Goal: Find specific page/section: Find specific page/section

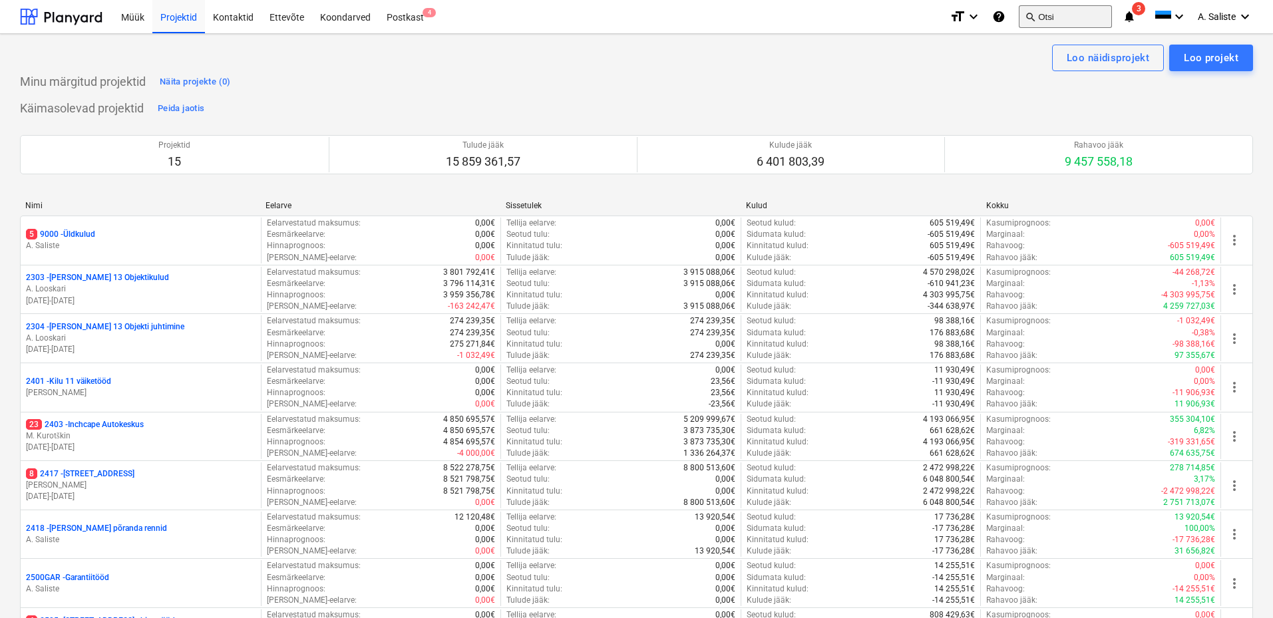
click at [1038, 17] on button "search Otsi" at bounding box center [1064, 16] width 93 height 23
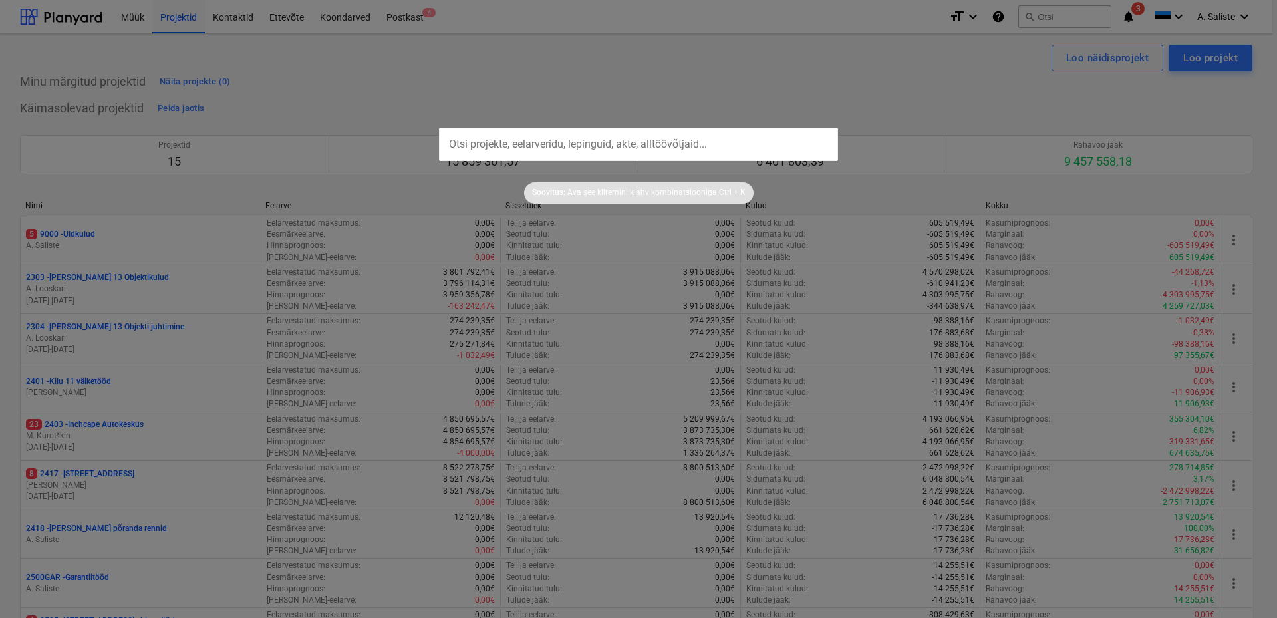
click at [542, 139] on input "text" at bounding box center [638, 144] width 399 height 33
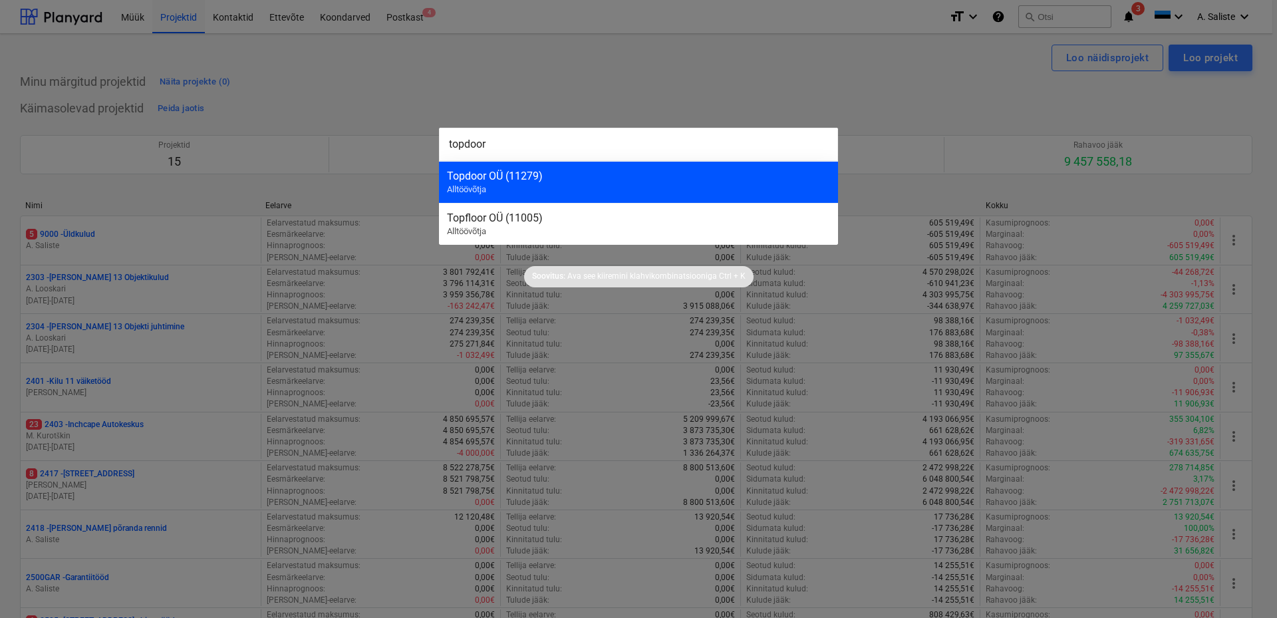
type input "topdoor"
click at [522, 180] on div "Topdoor OÜ (11279)" at bounding box center [638, 176] width 383 height 13
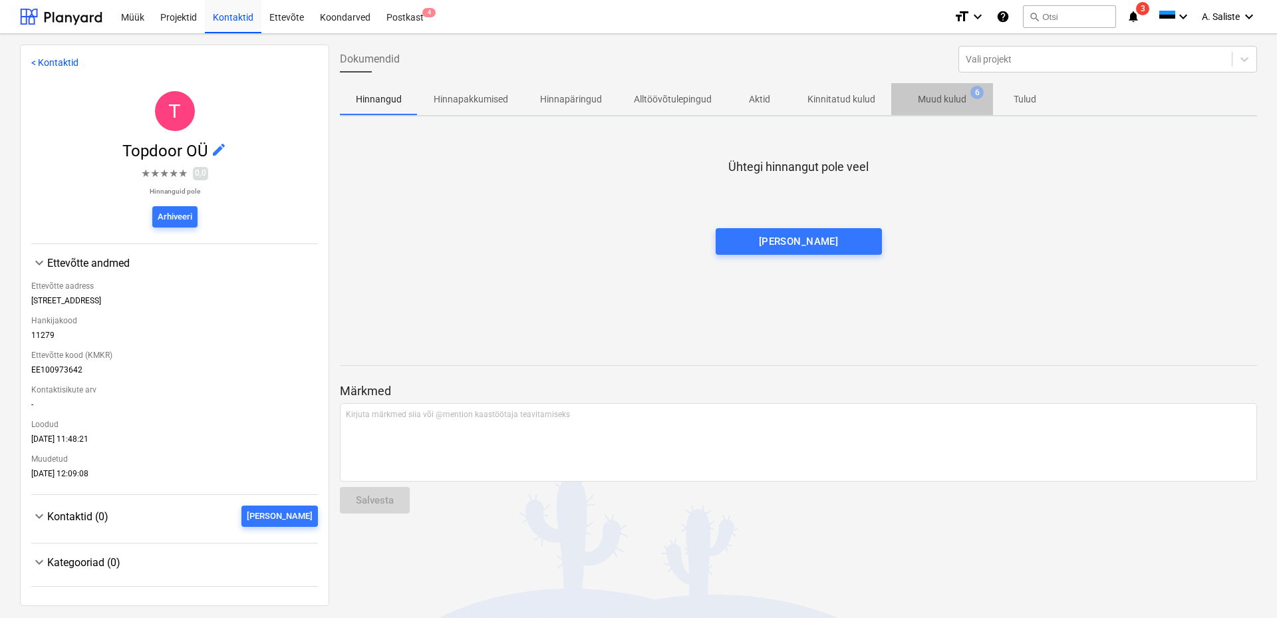
click at [943, 96] on p "Muud kulud" at bounding box center [942, 99] width 49 height 14
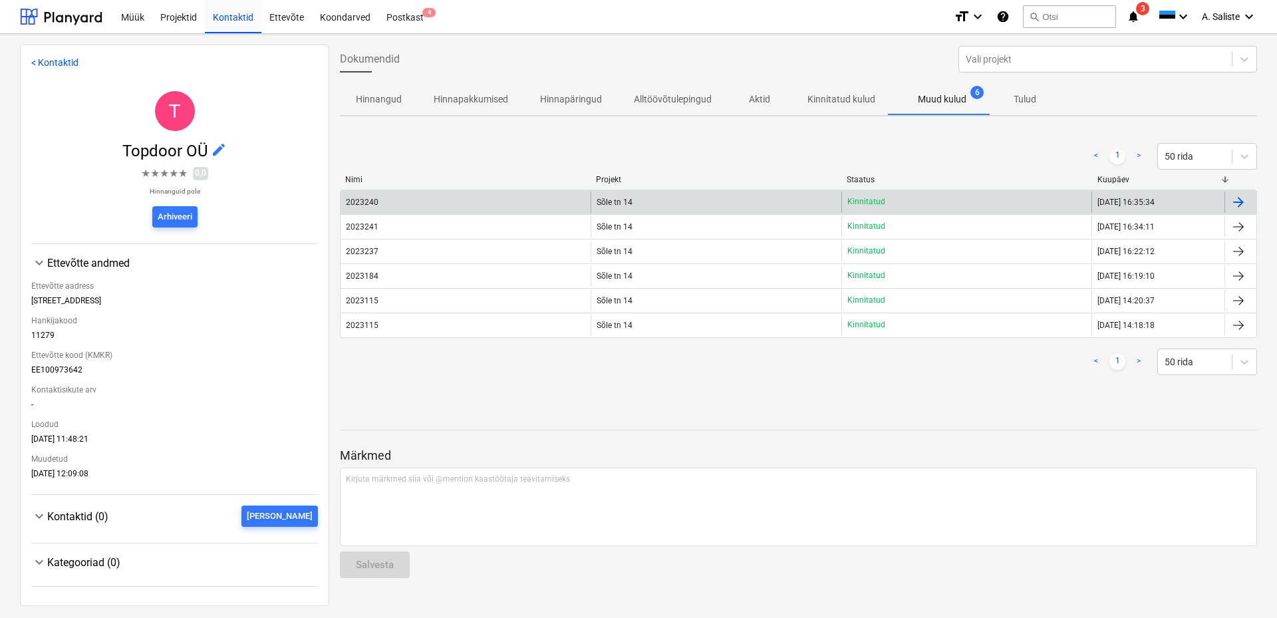
click at [426, 197] on div "2023240" at bounding box center [466, 202] width 250 height 21
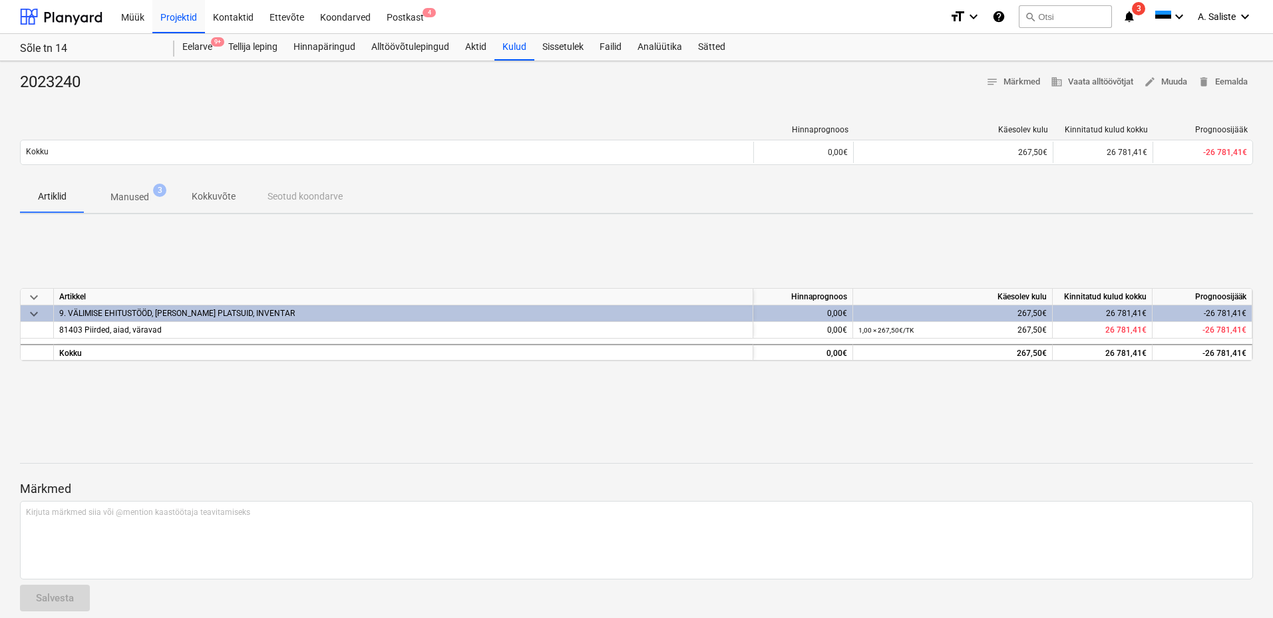
click at [150, 199] on span "Manused 3" at bounding box center [130, 197] width 60 height 14
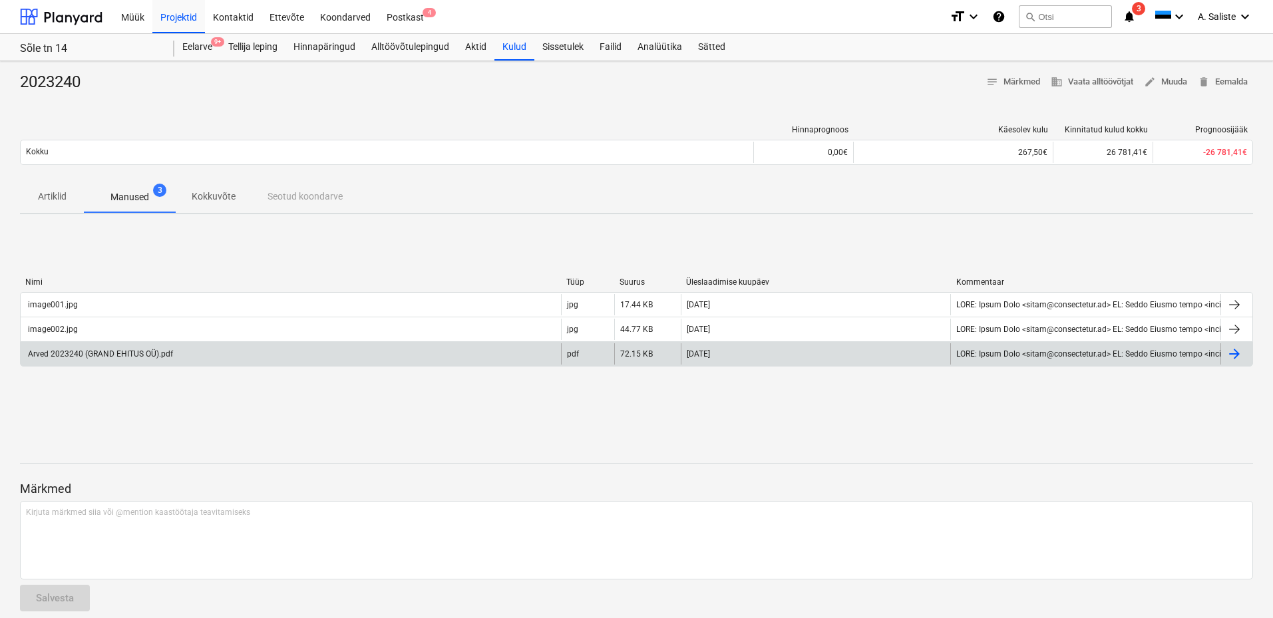
click at [88, 356] on div "Arved 2023240 (GRAND EHITUS OÜ).pdf" at bounding box center [99, 353] width 147 height 9
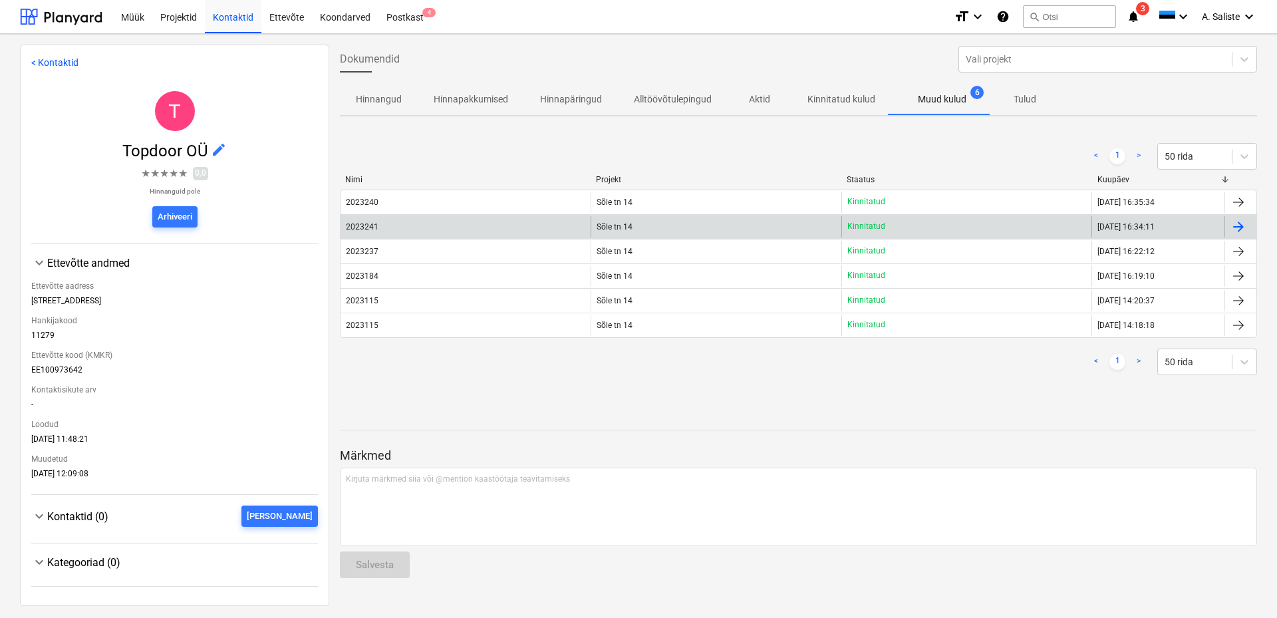
click at [484, 225] on div "2023241" at bounding box center [466, 226] width 250 height 21
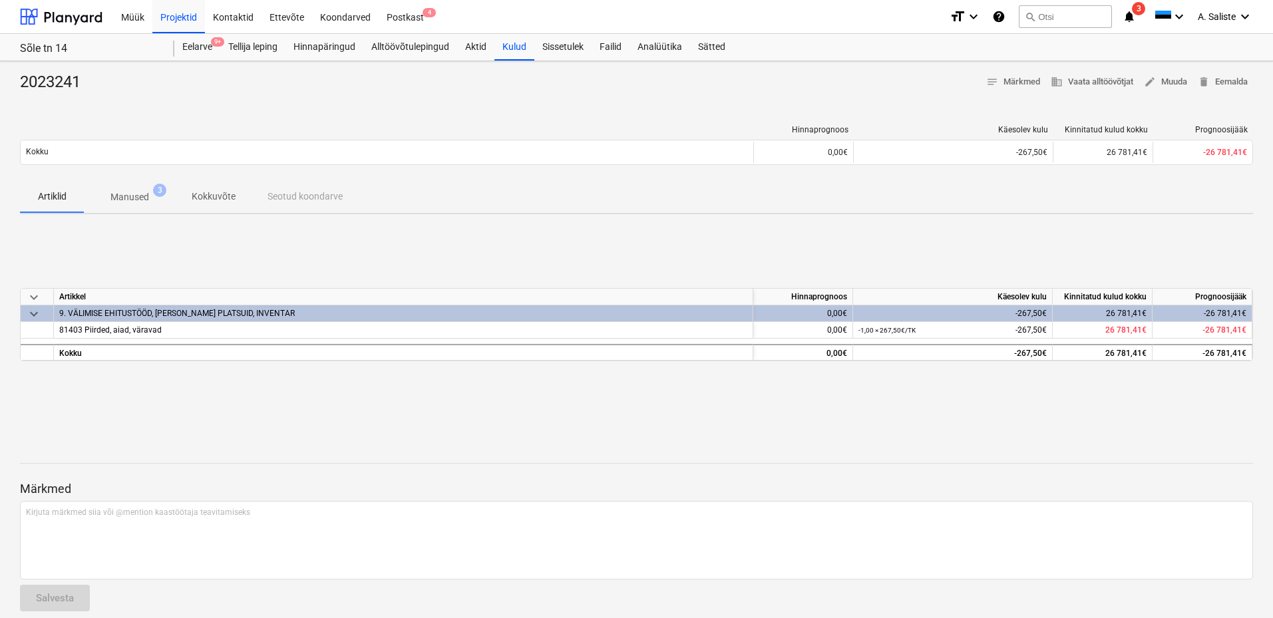
click at [133, 183] on button "Manused 3" at bounding box center [130, 197] width 92 height 32
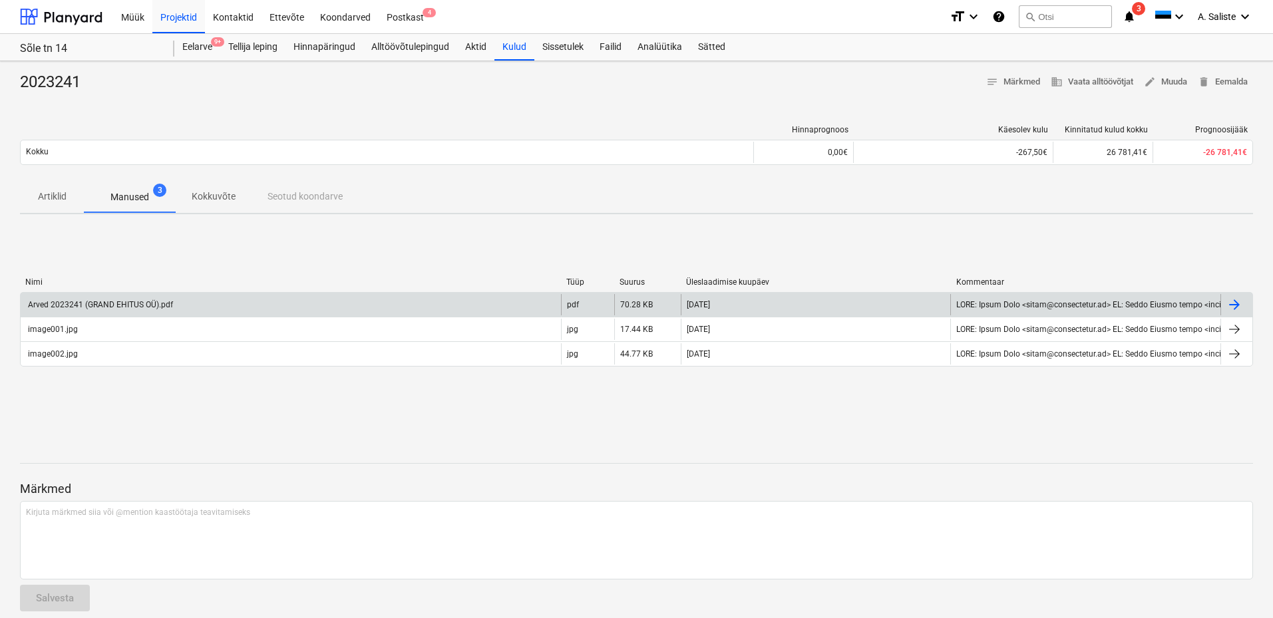
click at [88, 301] on div "Arved 2023241 (GRAND EHITUS OÜ).pdf" at bounding box center [99, 304] width 147 height 9
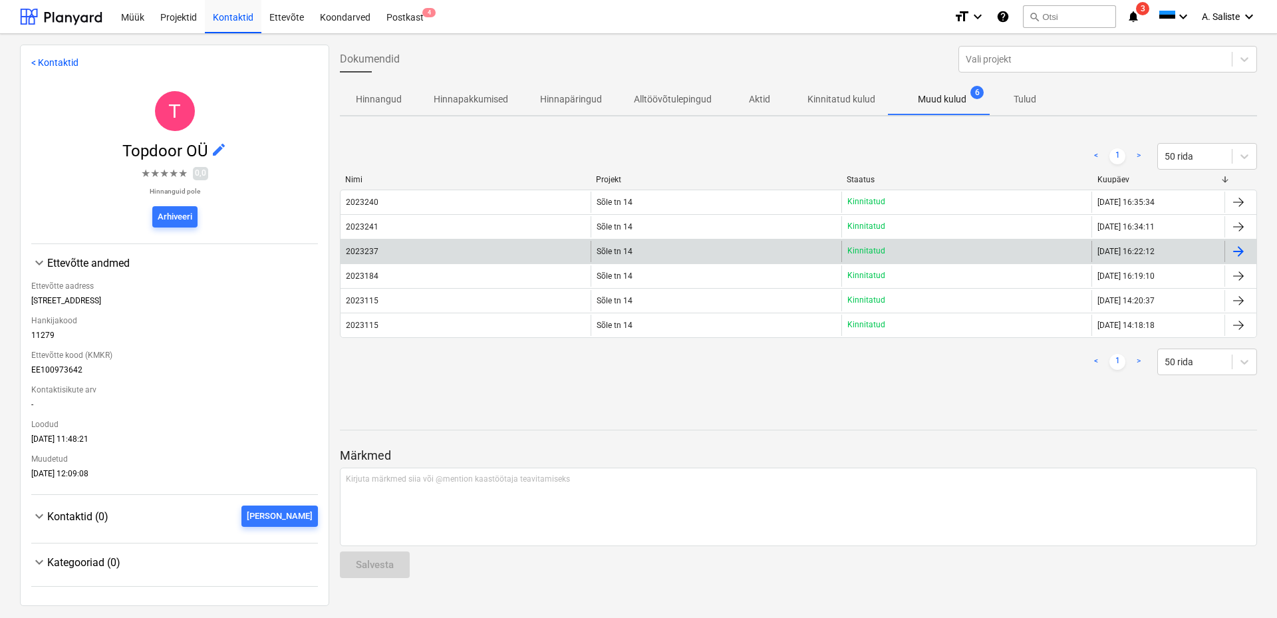
click at [415, 255] on div "2023237" at bounding box center [466, 251] width 250 height 21
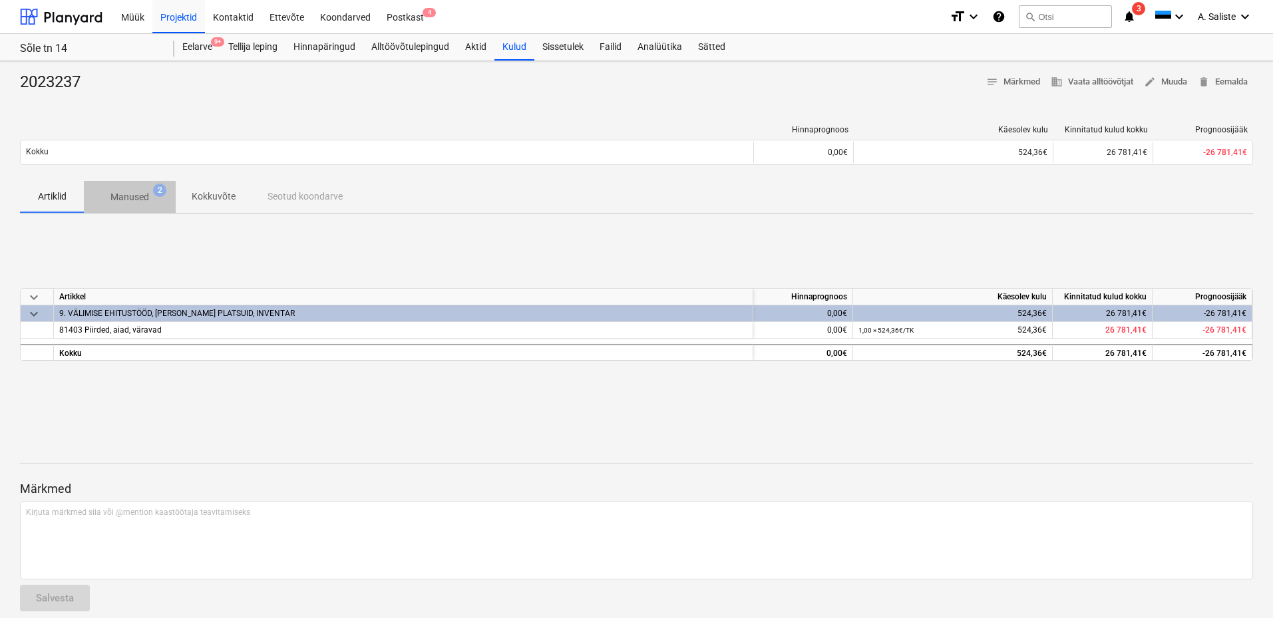
click at [126, 198] on p "Manused" at bounding box center [129, 197] width 39 height 14
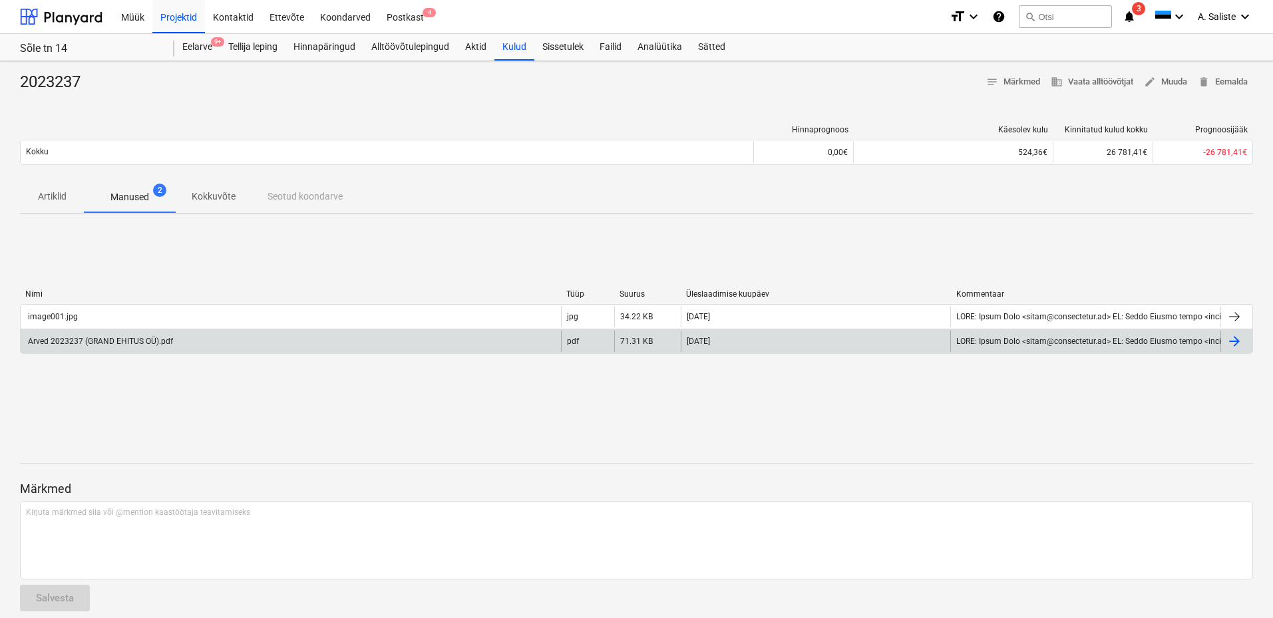
click at [79, 341] on div "Arved 2023237 (GRAND EHITUS OÜ).pdf" at bounding box center [99, 341] width 147 height 9
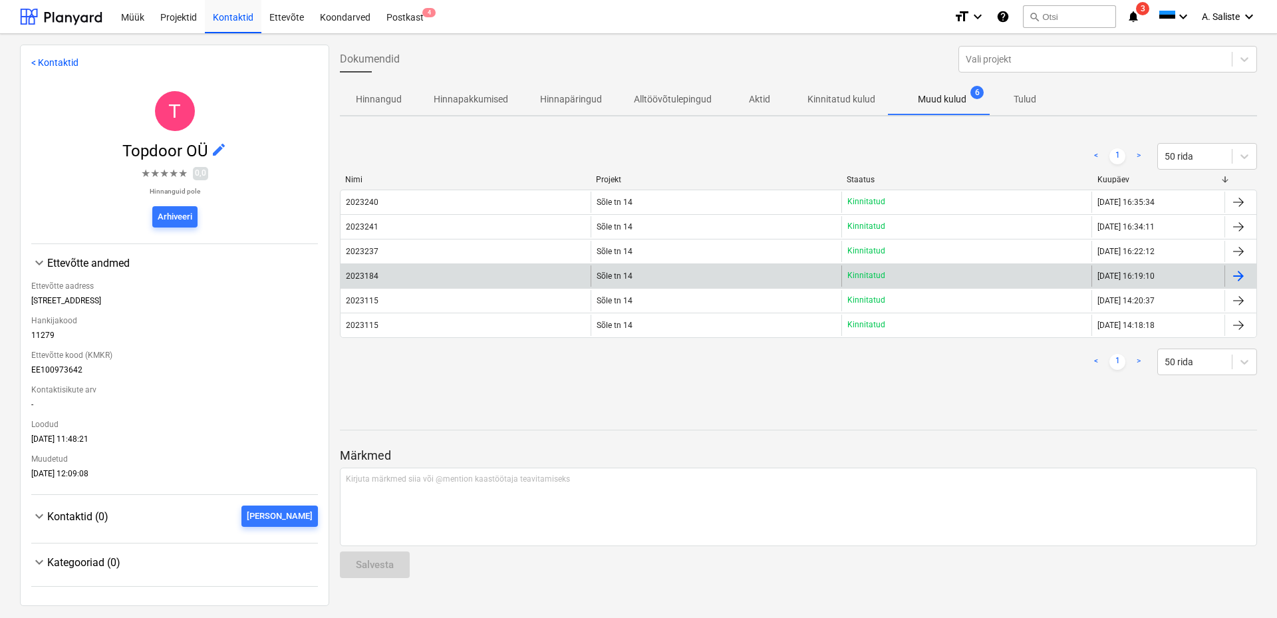
click at [363, 279] on div "2023184" at bounding box center [362, 275] width 33 height 9
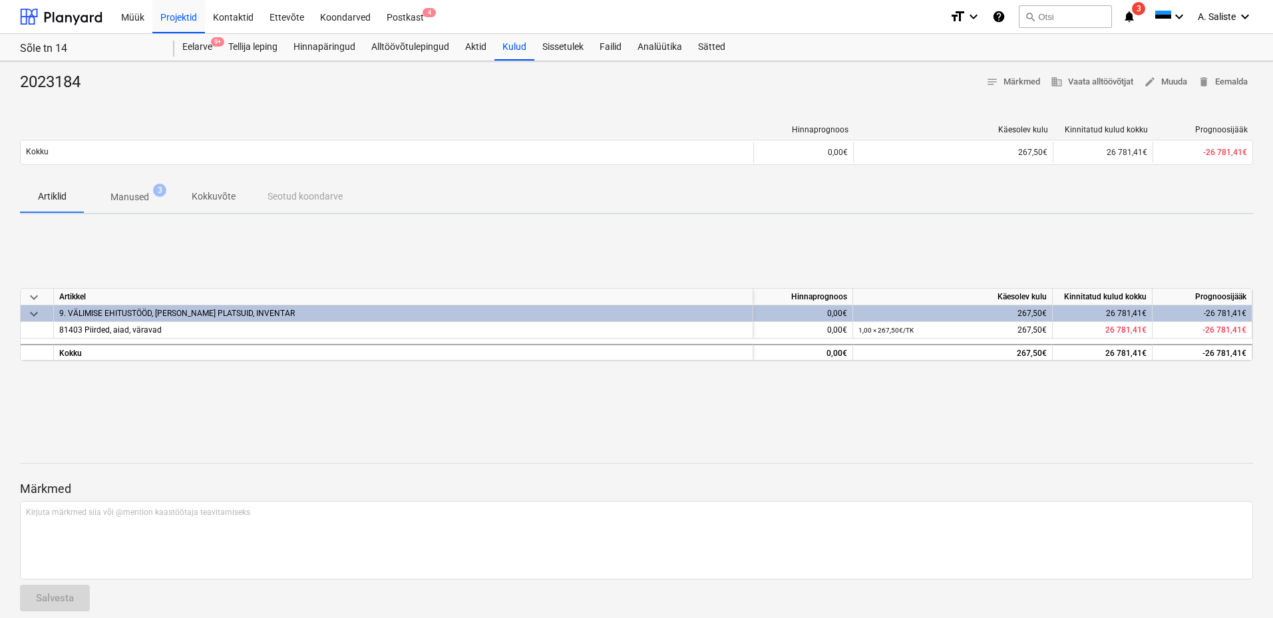
click at [123, 194] on p "Manused" at bounding box center [129, 197] width 39 height 14
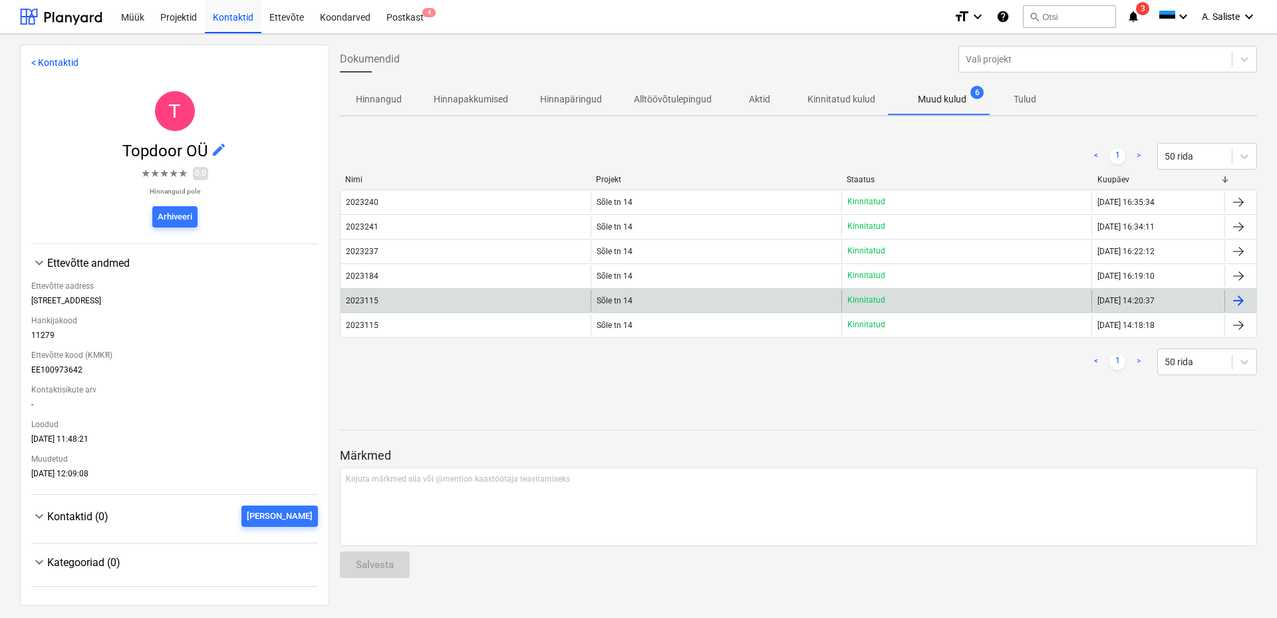
click at [386, 303] on div "2023115" at bounding box center [466, 300] width 250 height 21
